Goal: Check status

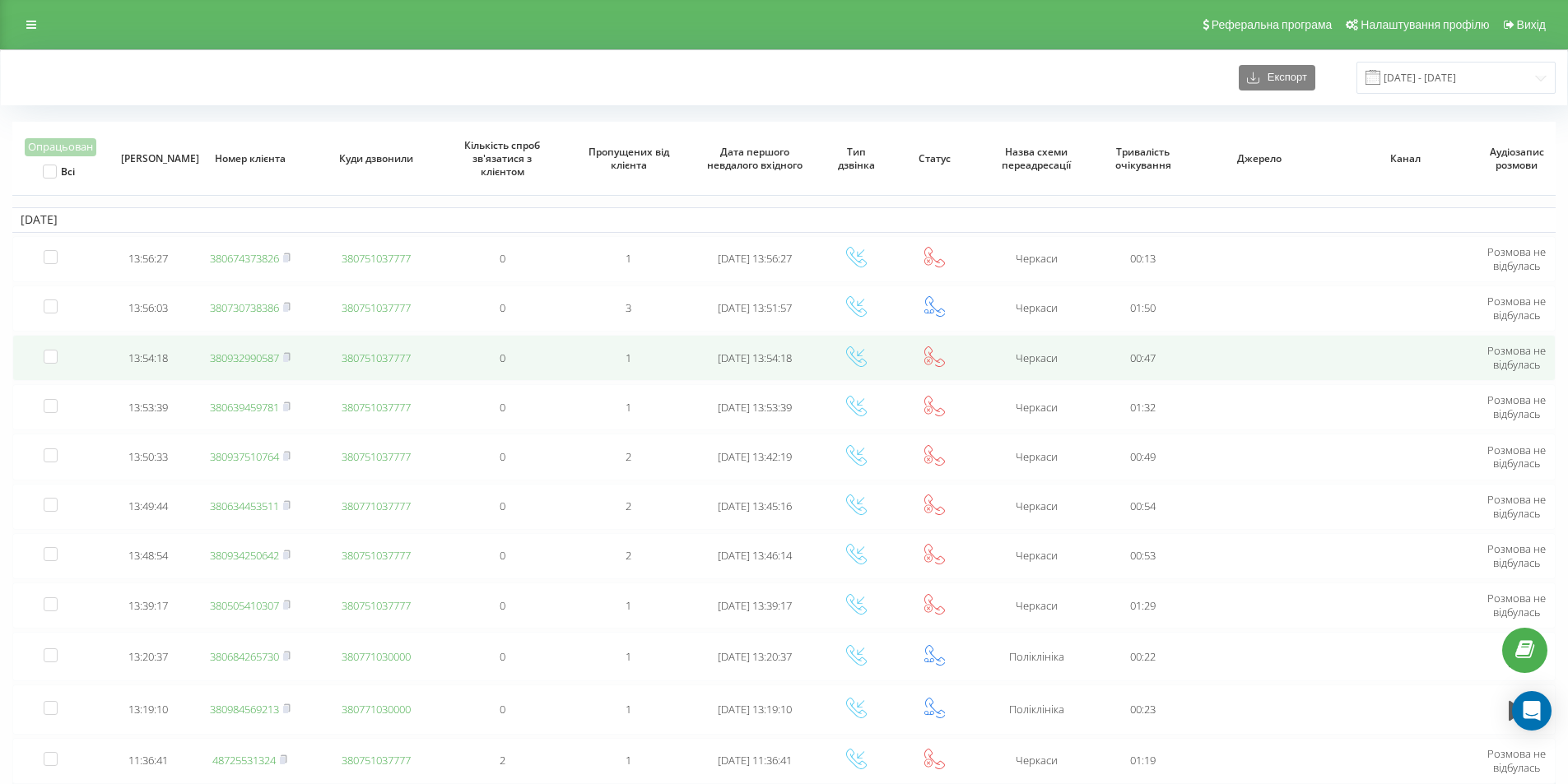
scroll to position [61, 0]
